Goal: Task Accomplishment & Management: Manage account settings

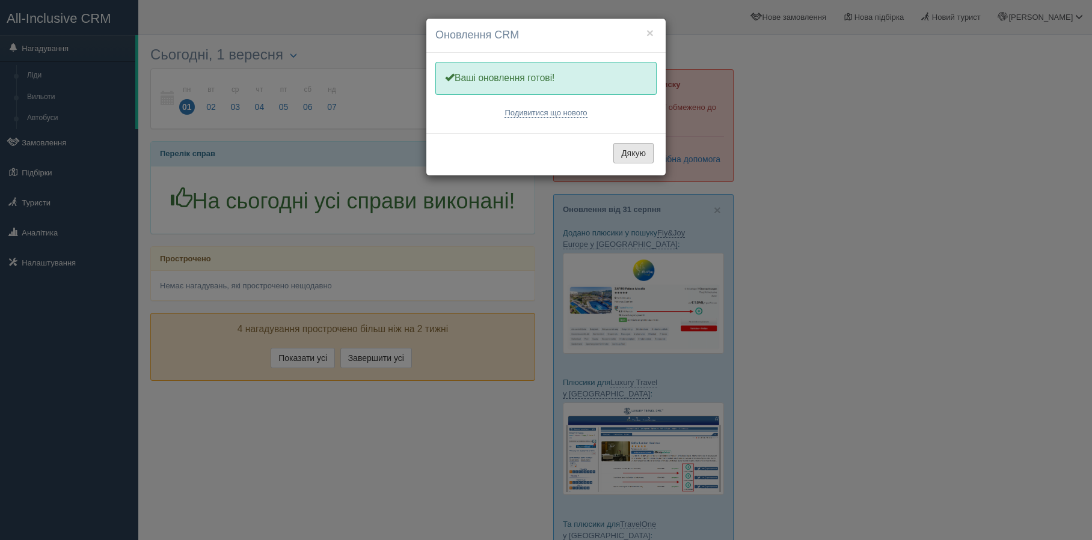
click at [624, 157] on button "Дякую" at bounding box center [633, 153] width 40 height 20
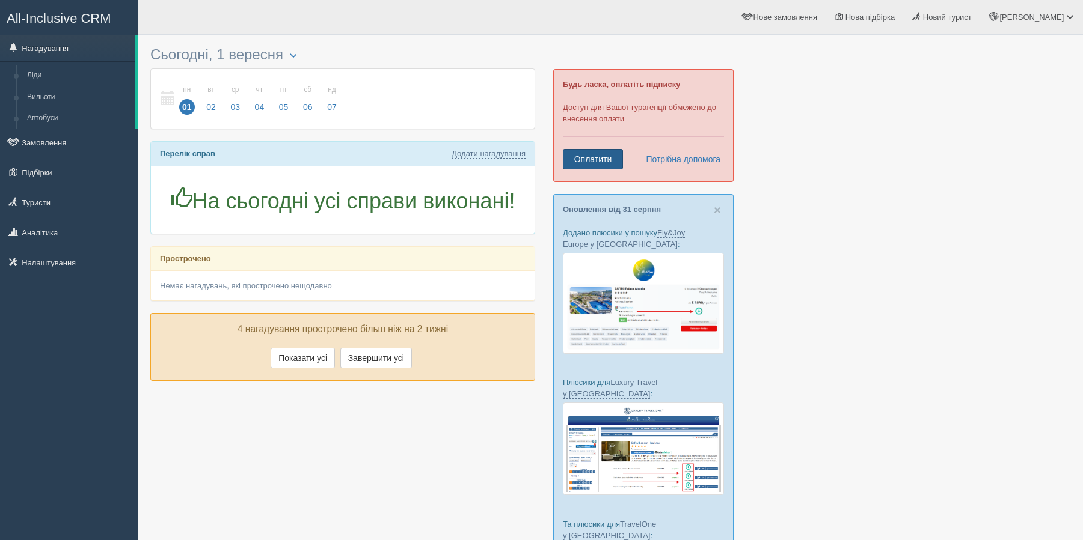
click at [608, 151] on link "Оплатити" at bounding box center [593, 159] width 60 height 20
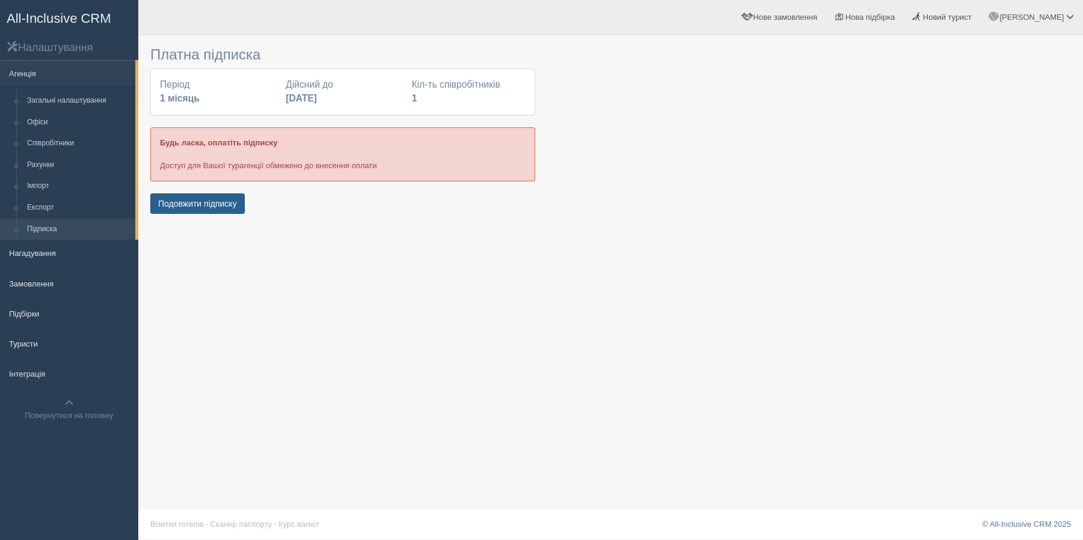
click at [182, 211] on button "Подовжити підписку" at bounding box center [197, 204] width 94 height 20
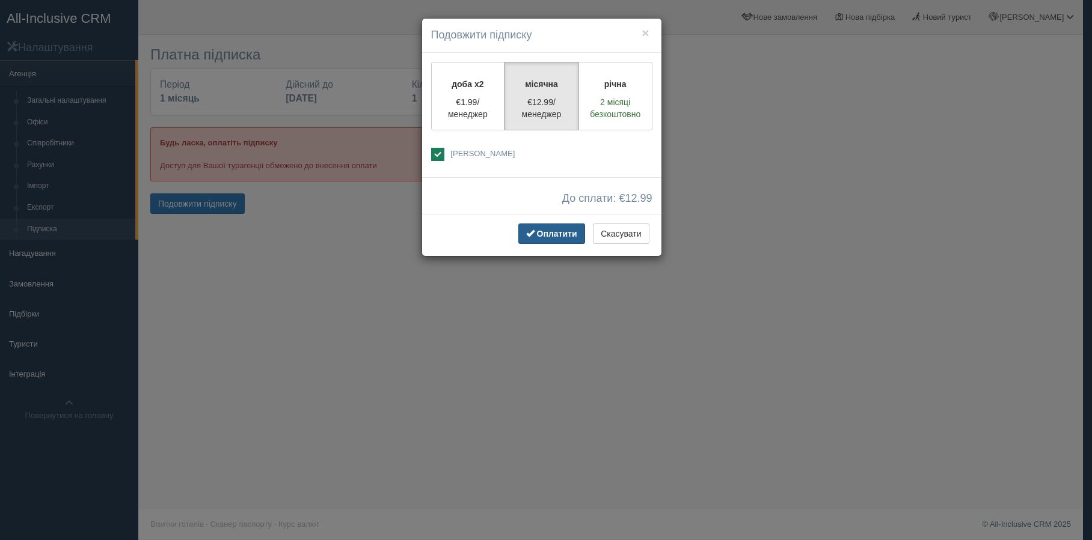
click at [554, 238] on span "Оплатити" at bounding box center [557, 234] width 40 height 10
